Goal: Contribute content

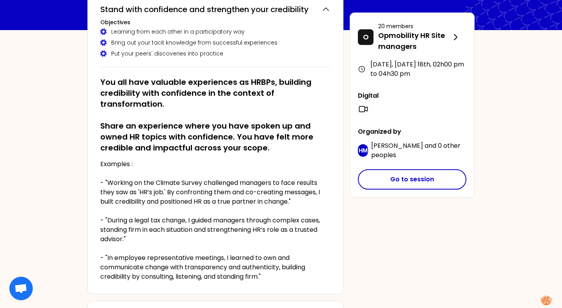
scroll to position [64, 0]
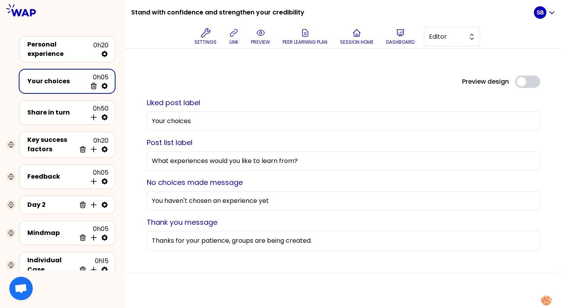
click at [268, 25] on button "preview" at bounding box center [260, 36] width 25 height 23
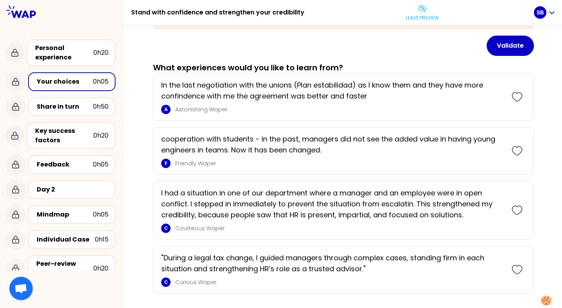
scroll to position [53, 0]
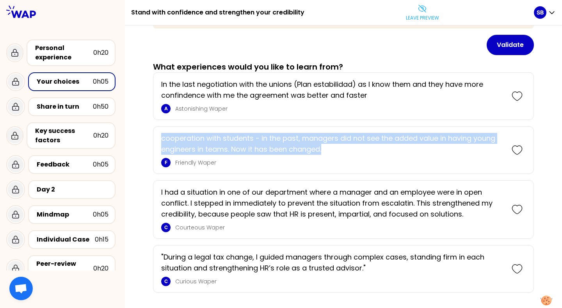
drag, startPoint x: 162, startPoint y: 138, endPoint x: 341, endPoint y: 146, distance: 179.5
click at [341, 146] on p "cooperation with students - in the past, managers did not see the added value i…" at bounding box center [332, 144] width 343 height 22
click at [354, 149] on p "cooperation with students - in the past, managers did not see the added value i…" at bounding box center [332, 144] width 343 height 22
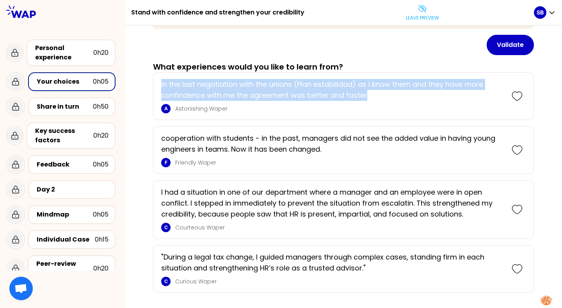
drag, startPoint x: 161, startPoint y: 84, endPoint x: 385, endPoint y: 95, distance: 224.1
click at [385, 95] on div "In the last negotiation with the unions (Plan estabilidad) as I know them and t…" at bounding box center [343, 96] width 381 height 48
click at [379, 95] on p "In the last negotiation with the unions (Plan estabilidad) as I know them and t…" at bounding box center [332, 90] width 343 height 22
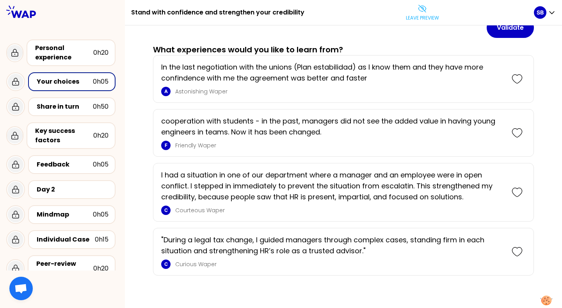
scroll to position [79, 0]
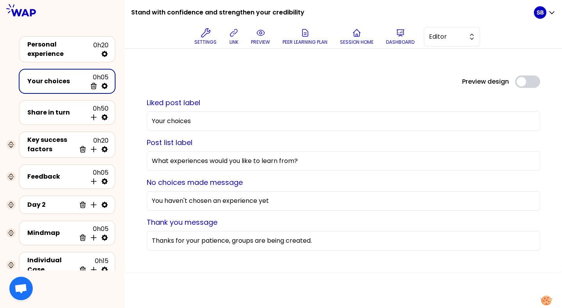
click at [259, 29] on icon at bounding box center [260, 32] width 9 height 9
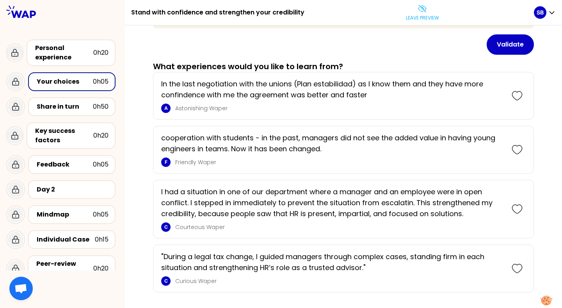
scroll to position [67, 0]
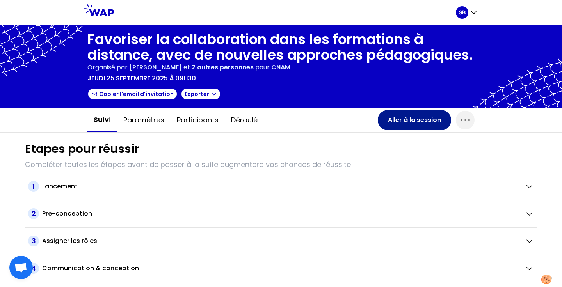
click at [407, 118] on button "Aller à la session" at bounding box center [414, 120] width 73 height 20
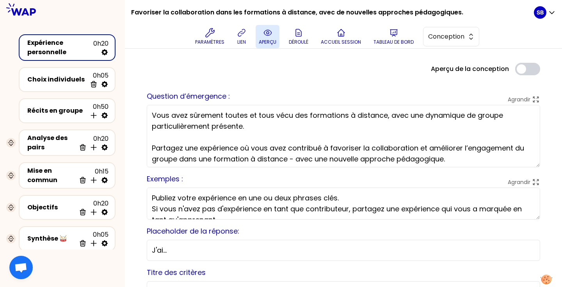
click at [275, 39] on p "aperçu" at bounding box center [268, 42] width 18 height 6
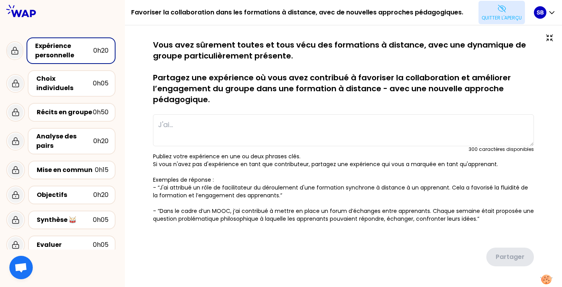
type textarea "- “J'ai attribué un rôle de facilitateur du déroulement d'une formation synchro…"
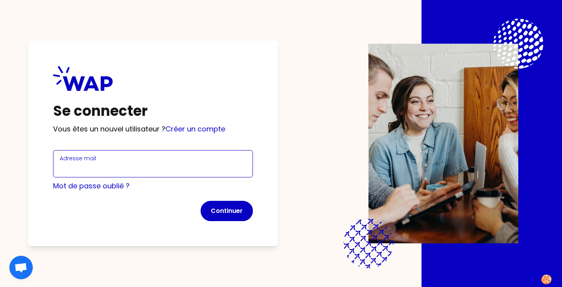
click at [120, 166] on input "Adresse mail" at bounding box center [153, 168] width 187 height 11
type input "sveniaparticipant@learnspace.fr"
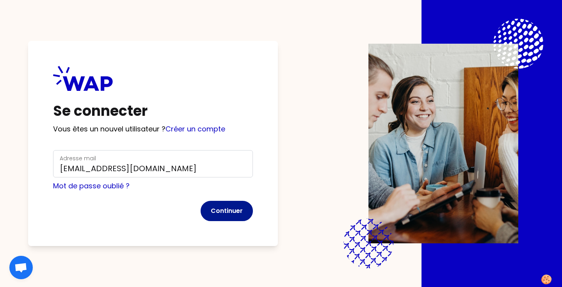
click at [223, 211] on button "Continuer" at bounding box center [227, 211] width 52 height 20
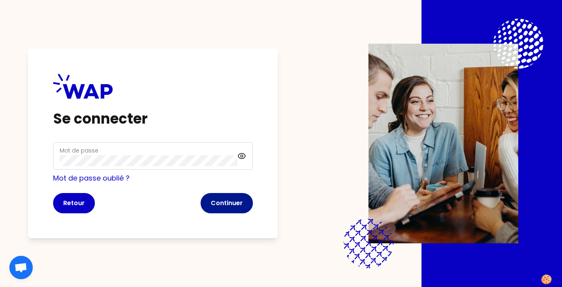
click at [221, 209] on button "Continuer" at bounding box center [227, 203] width 52 height 20
